Goal: Transaction & Acquisition: Purchase product/service

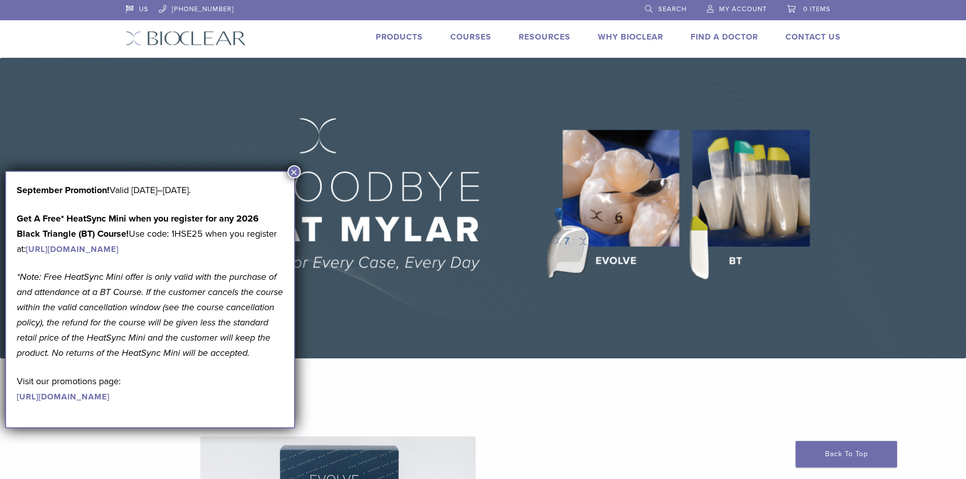
click at [296, 175] on button "×" at bounding box center [293, 171] width 13 height 13
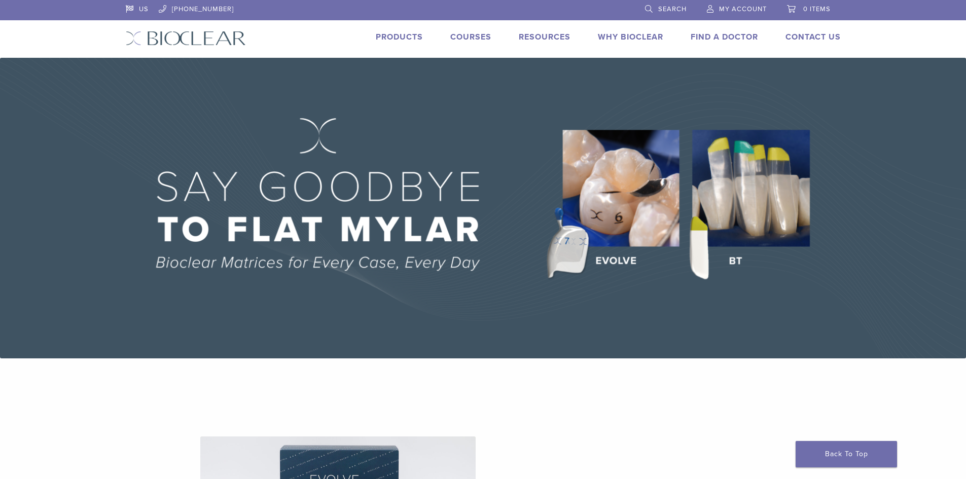
click at [736, 10] on span "My Account" at bounding box center [743, 9] width 48 height 8
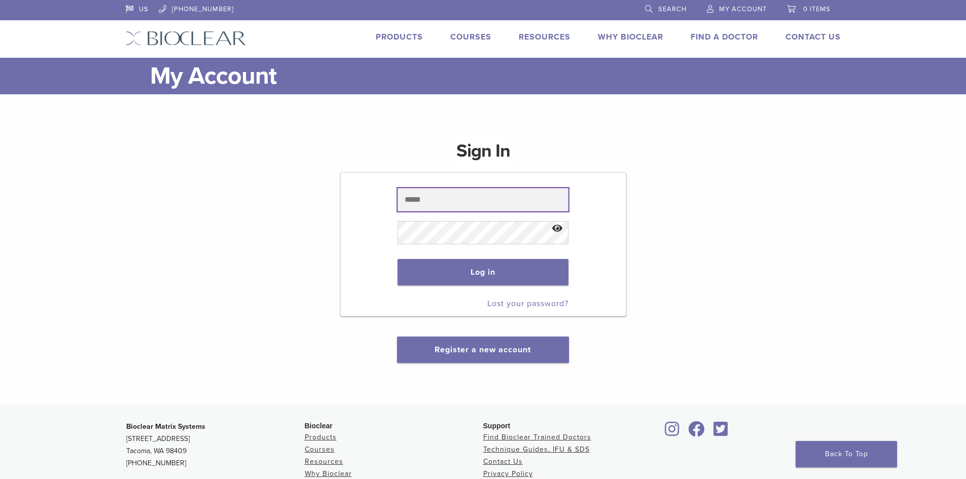
click at [460, 201] on input "text" at bounding box center [482, 199] width 171 height 23
type input "**********"
click at [485, 273] on button "Log in" at bounding box center [482, 272] width 171 height 26
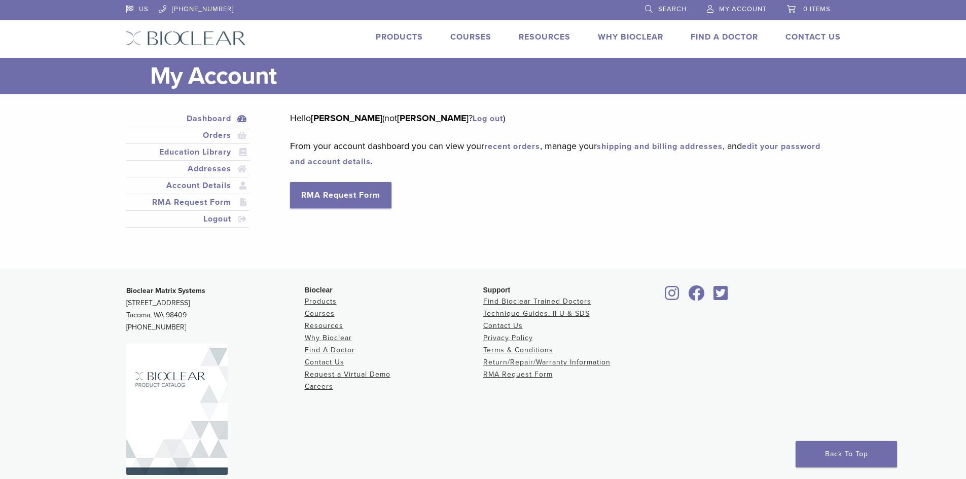
click at [395, 39] on link "Products" at bounding box center [399, 37] width 47 height 10
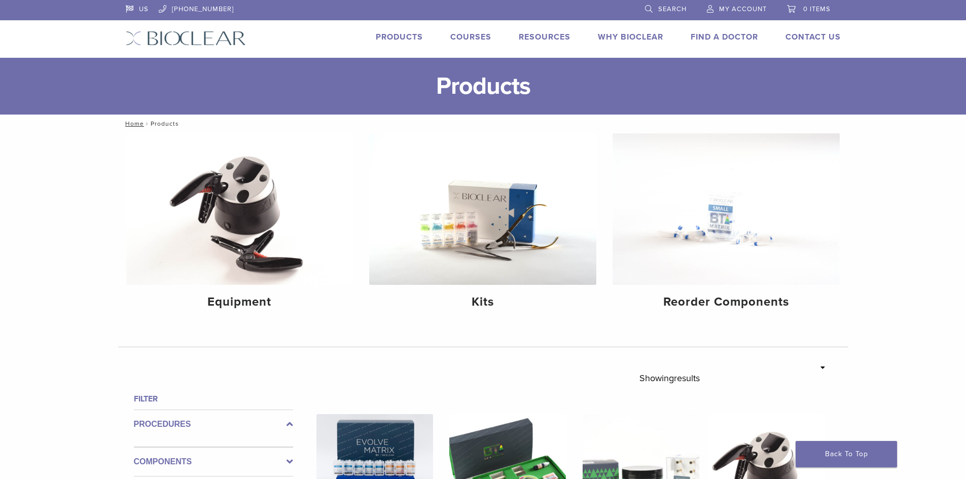
click at [662, 9] on span "Search" at bounding box center [672, 9] width 28 height 8
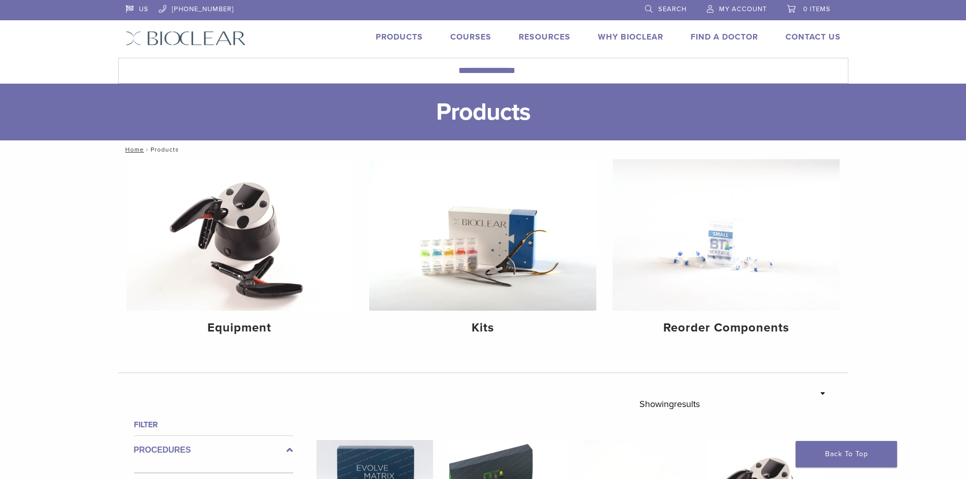
click at [645, 0] on link "Search" at bounding box center [666, 7] width 42 height 15
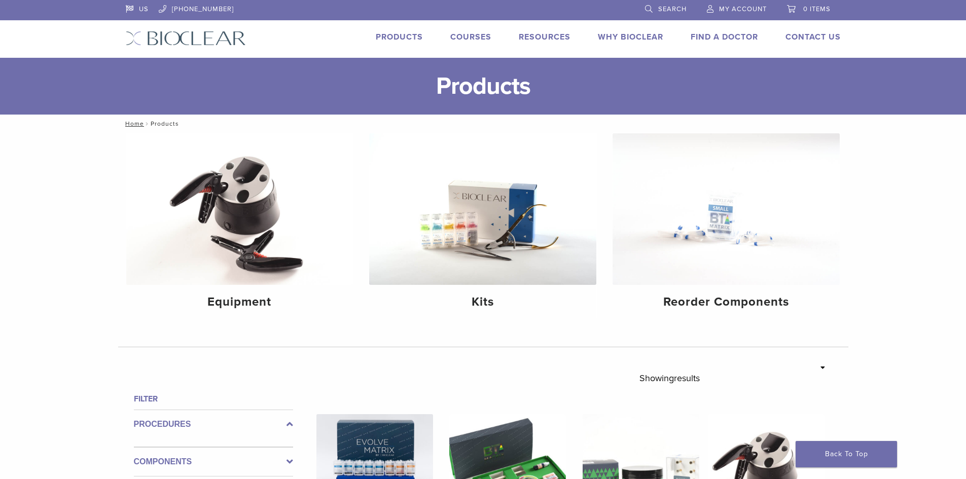
click at [648, 8] on link "Search" at bounding box center [666, 7] width 42 height 15
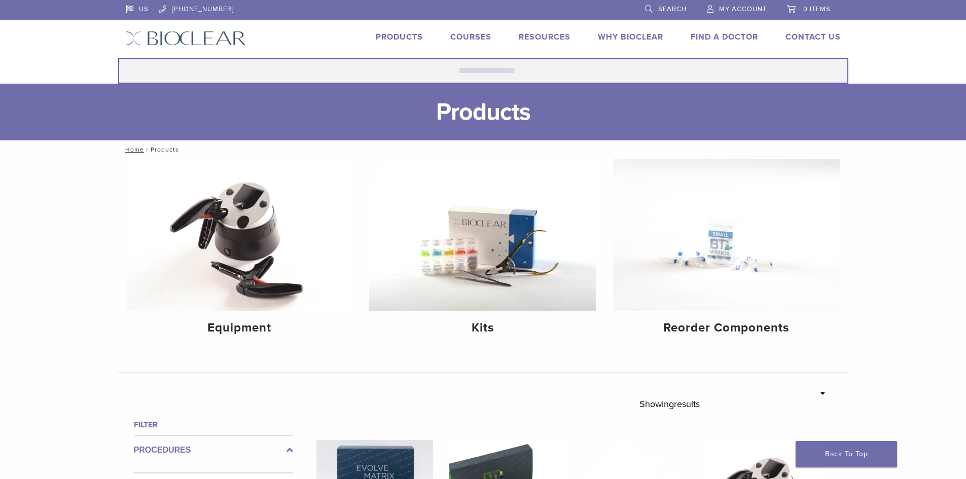
click at [354, 72] on input "Search for:" at bounding box center [483, 71] width 730 height 26
type input "*****"
click at [118, 57] on button "Search" at bounding box center [118, 57] width 1 height 1
